Goal: Information Seeking & Learning: Find specific fact

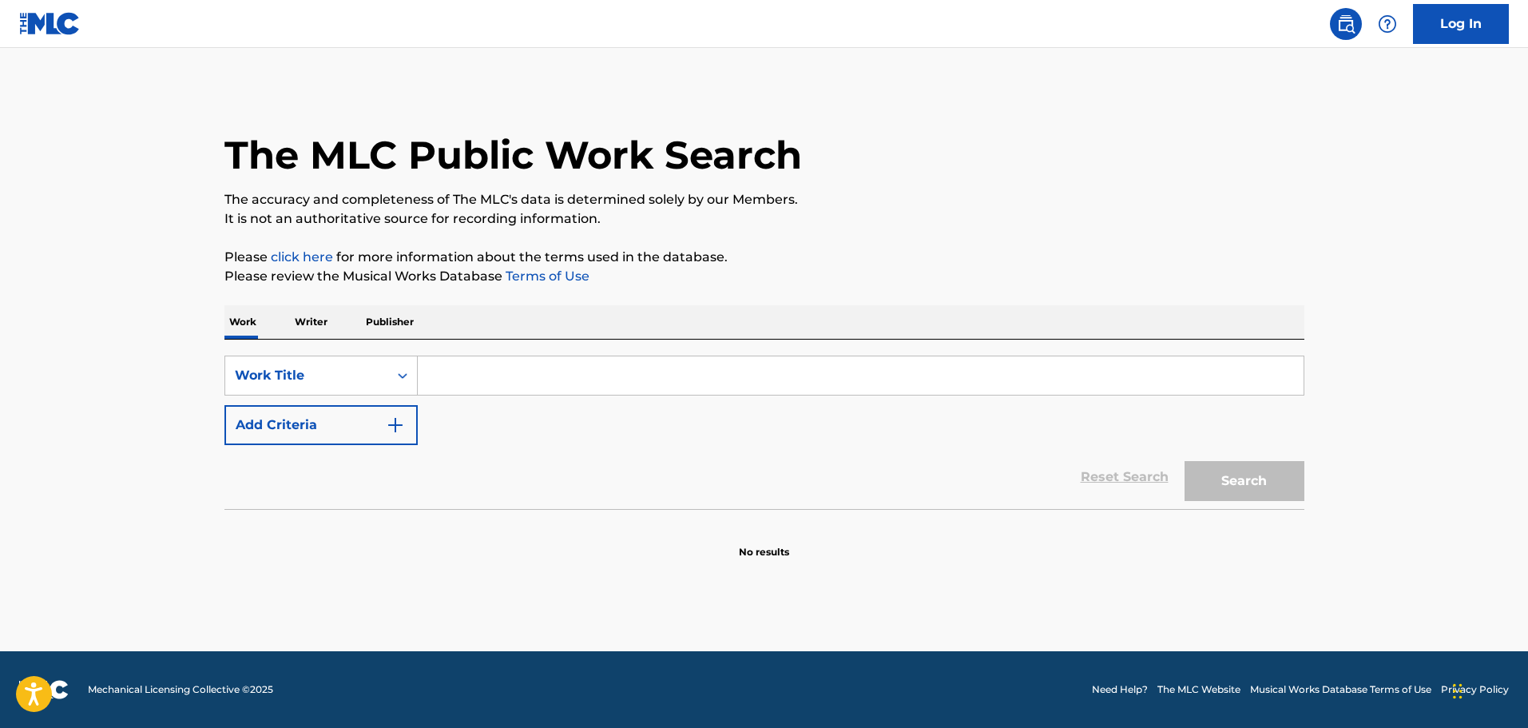
drag, startPoint x: 503, startPoint y: 397, endPoint x: 507, endPoint y: 387, distance: 11.1
click at [503, 396] on div "SearchWithCriteria08f3faee-9aed-4e89-b1f0-1aa427333480 Work Title Add Criteria" at bounding box center [764, 399] width 1080 height 89
click at [507, 387] on input "Search Form" at bounding box center [861, 375] width 886 height 38
paste input "FOURTH HOKAGE"
type input "FOURTH HOKAGE"
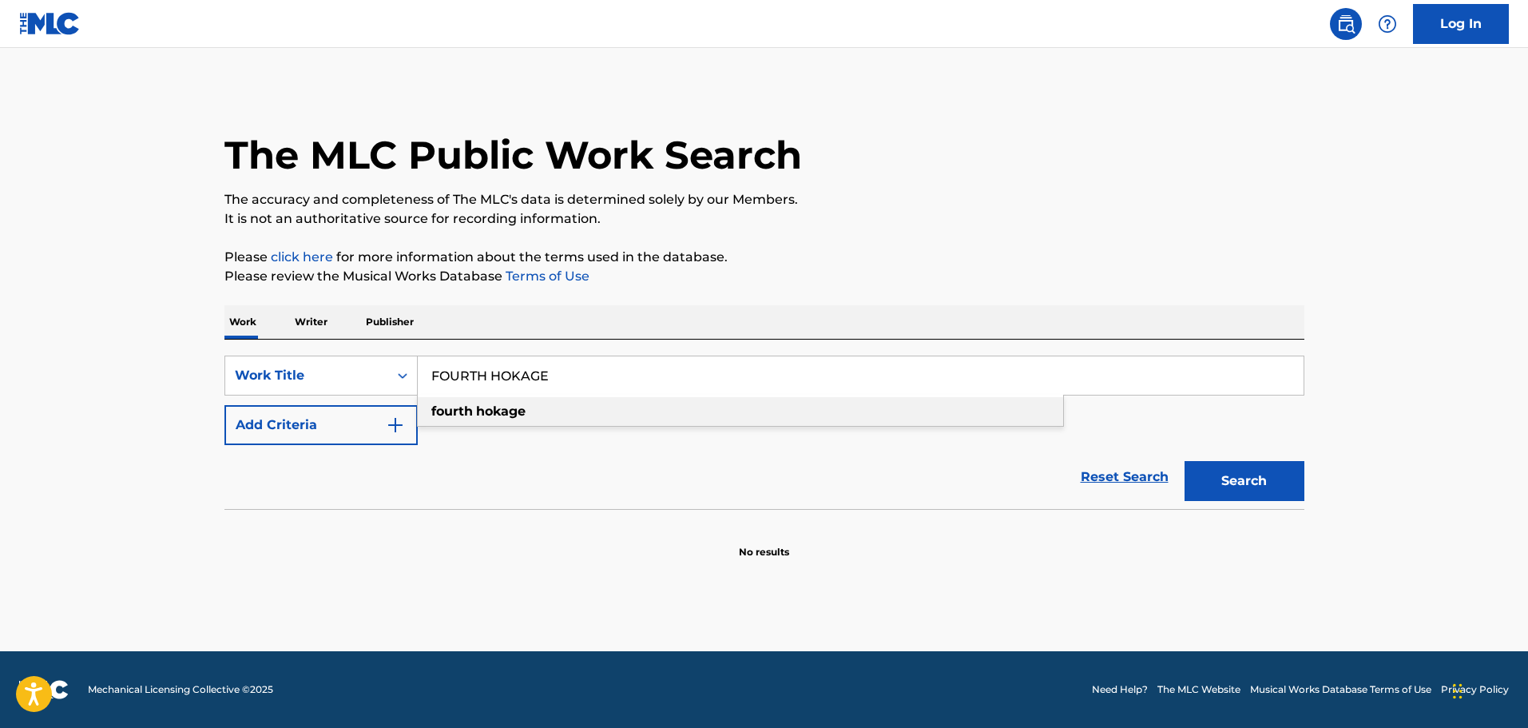
click at [543, 458] on div "Reset Search Search" at bounding box center [764, 477] width 1080 height 64
click at [399, 422] on img "Search Form" at bounding box center [395, 424] width 19 height 19
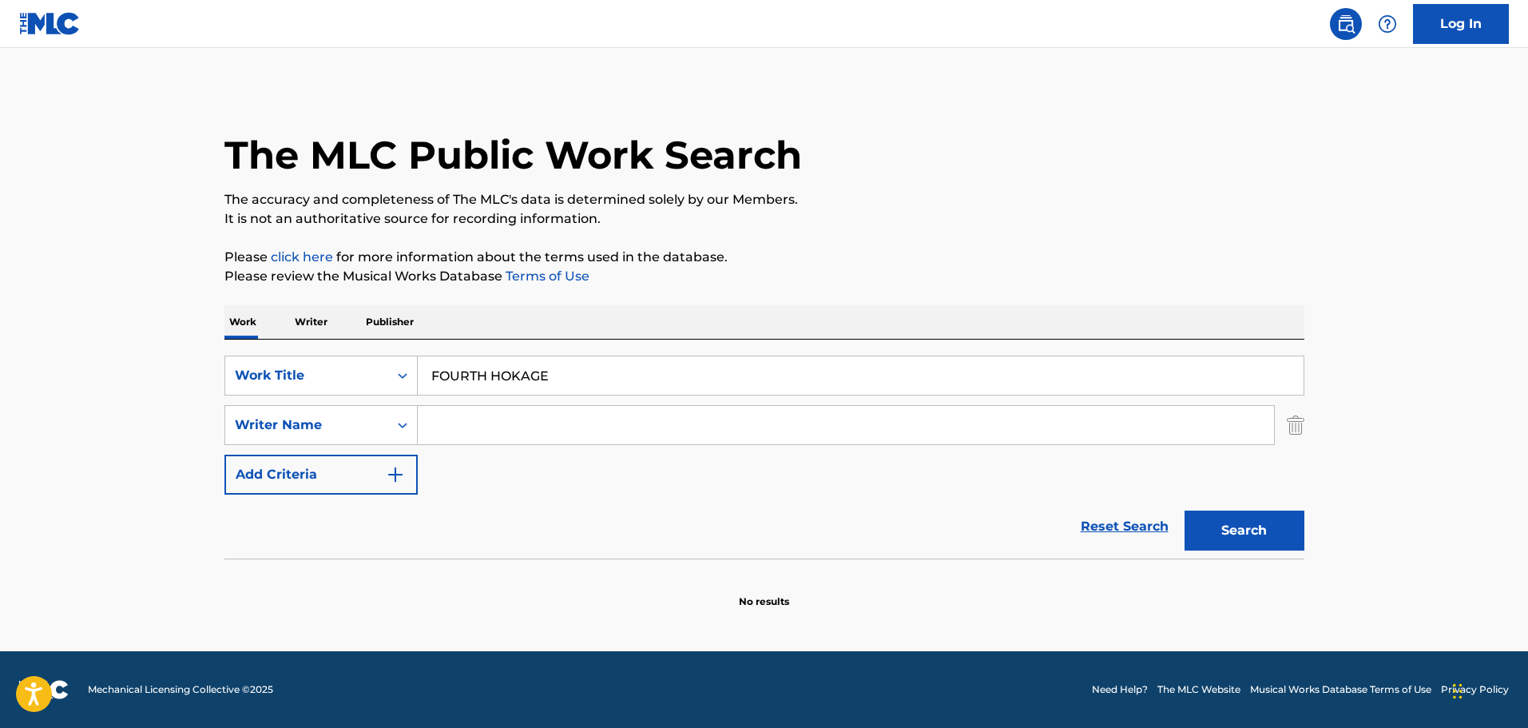
drag, startPoint x: 399, startPoint y: 422, endPoint x: 520, endPoint y: 428, distance: 121.6
click at [462, 411] on input "Search Form" at bounding box center [846, 425] width 856 height 38
paste input "[PERSON_NAME]"
type input "[PERSON_NAME]"
click at [1276, 538] on button "Search" at bounding box center [1244, 530] width 120 height 40
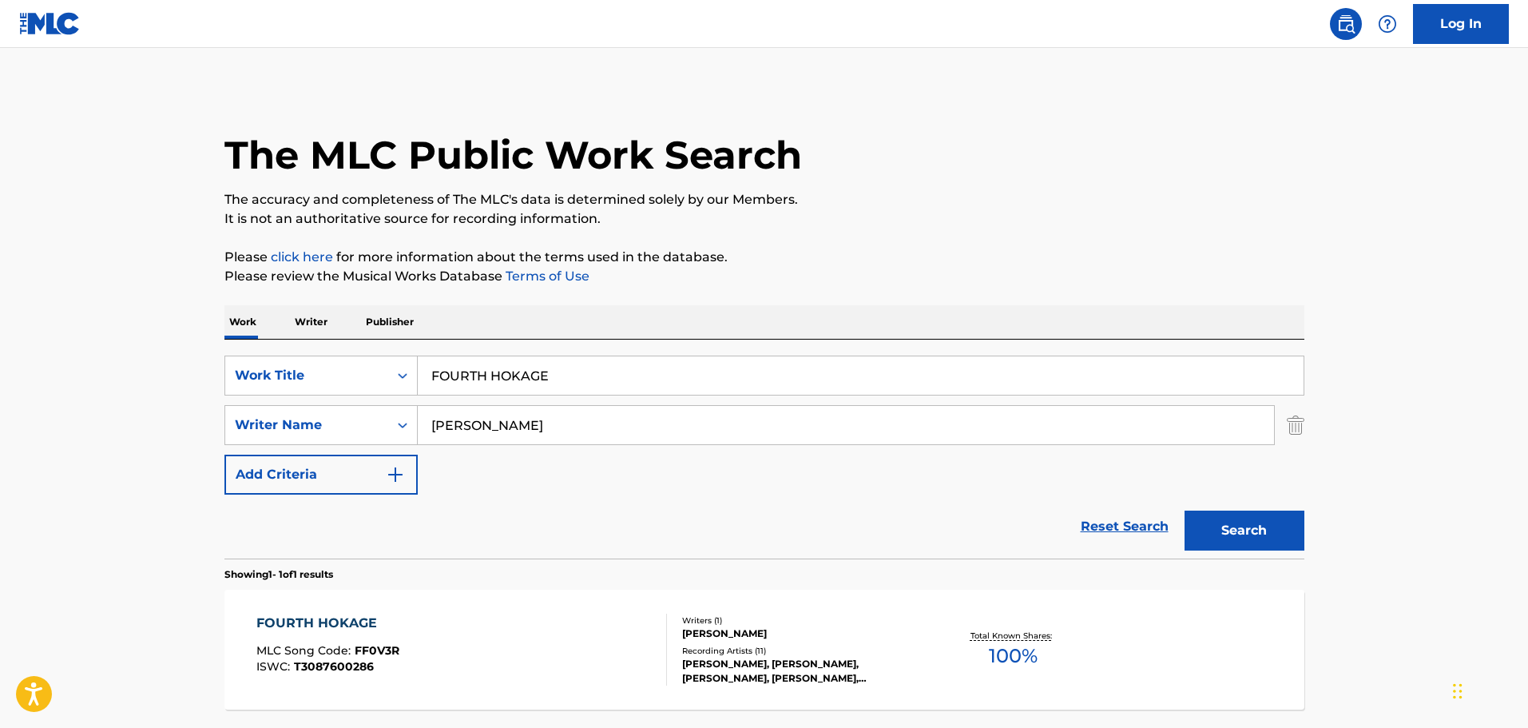
click at [569, 621] on div "FOURTH HOKAGE MLC Song Code : FF0V3R ISWC : T3087600286" at bounding box center [461, 649] width 411 height 72
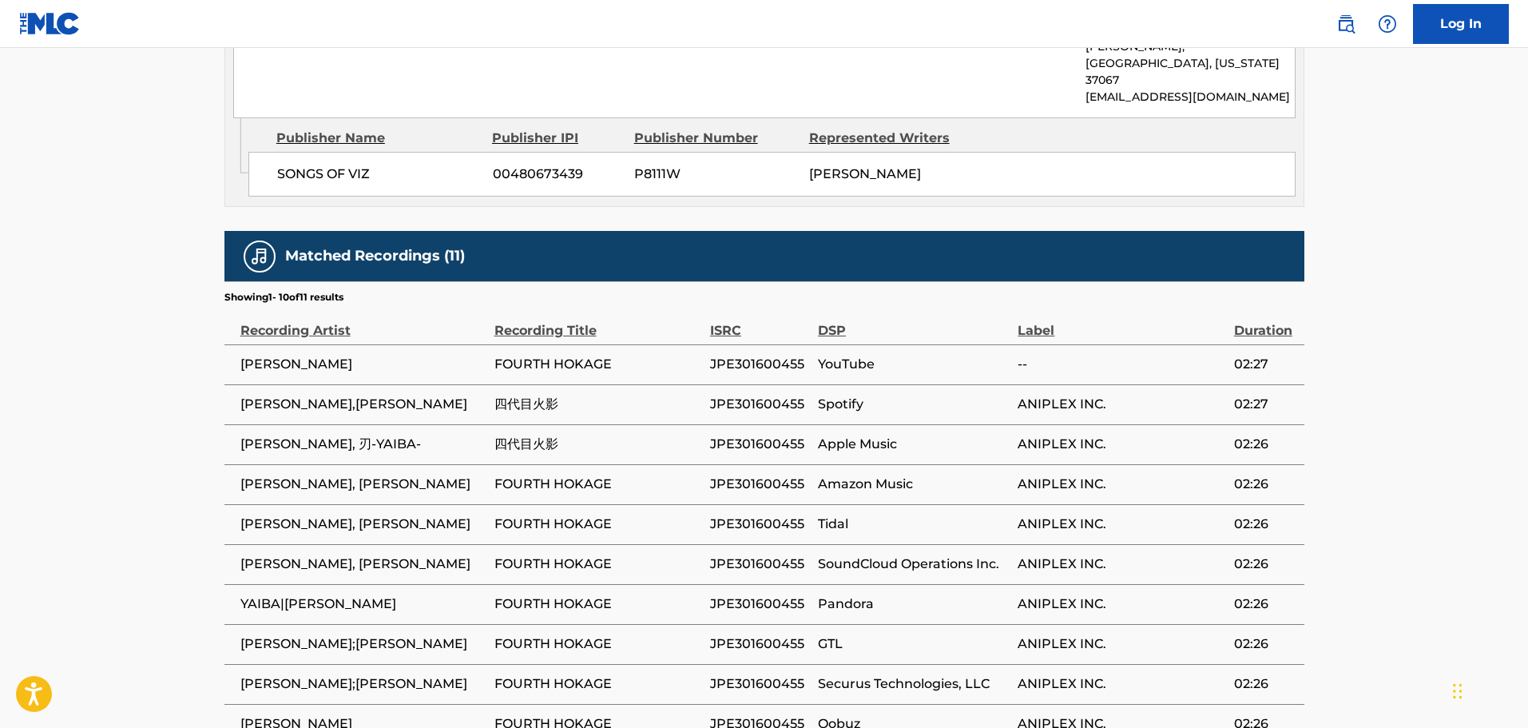
scroll to position [879, 0]
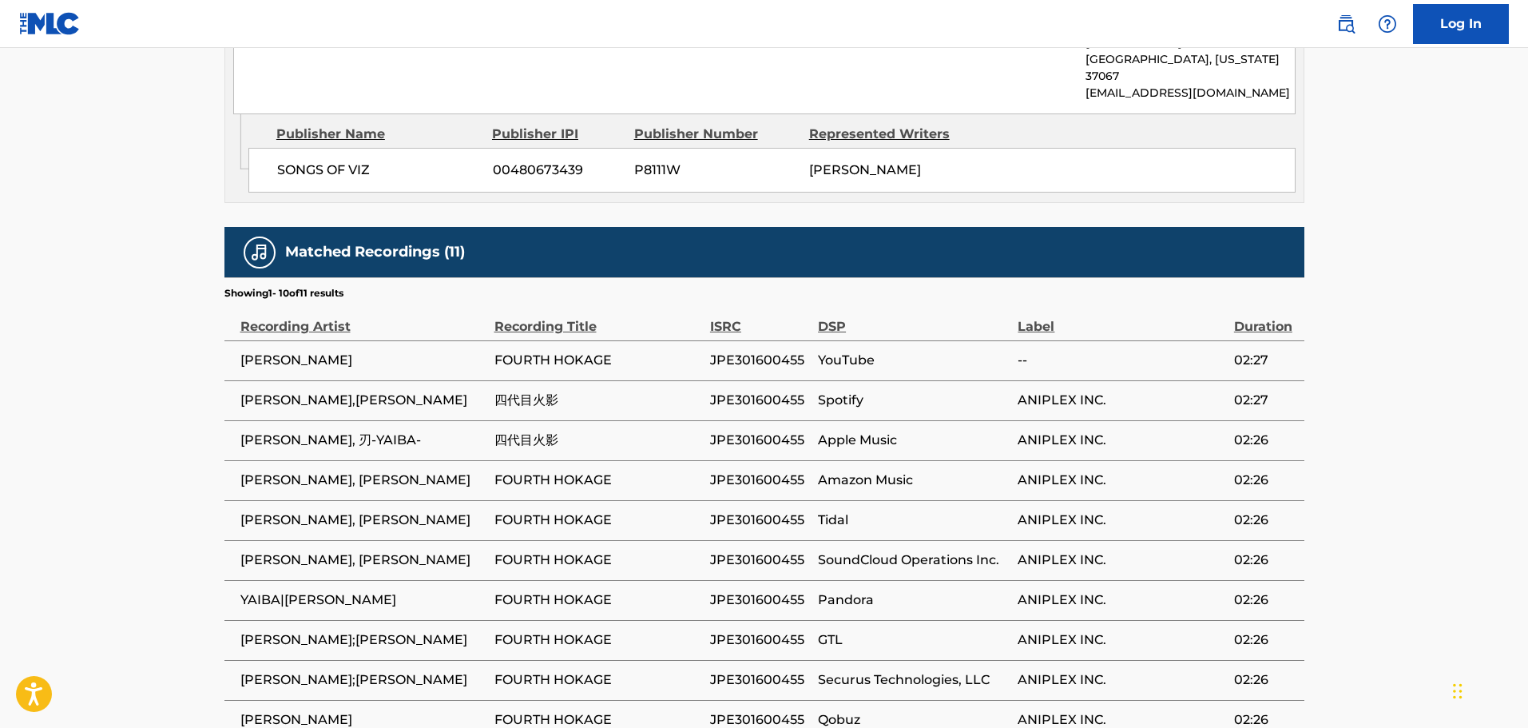
click at [523, 431] on span "四代目火影" at bounding box center [598, 440] width 208 height 19
click at [521, 431] on span "四代目火影" at bounding box center [598, 440] width 208 height 19
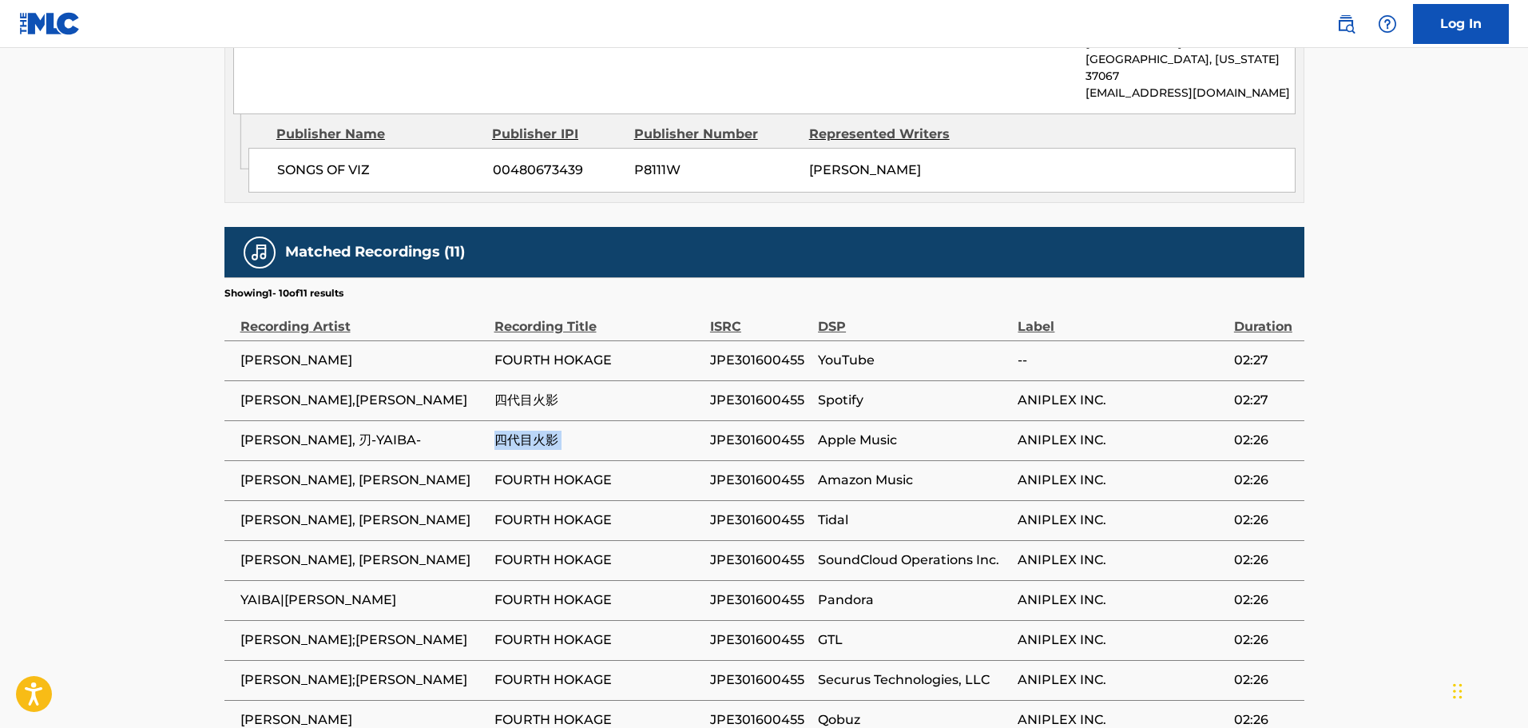
drag, startPoint x: 500, startPoint y: 415, endPoint x: 521, endPoint y: 403, distance: 24.0
